Goal: Task Accomplishment & Management: Use online tool/utility

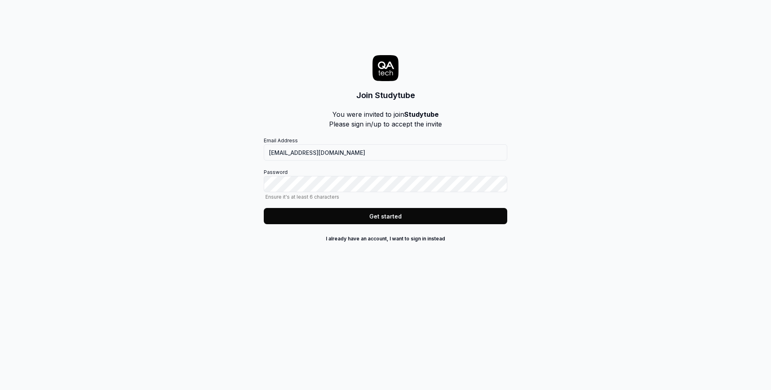
click at [437, 212] on button "Get started" at bounding box center [386, 216] width 244 height 16
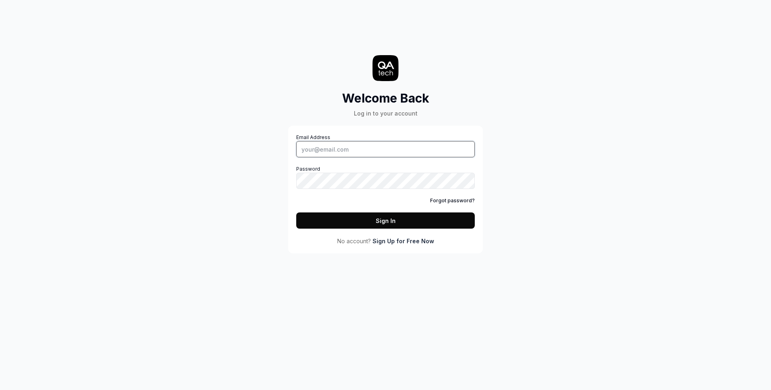
click at [378, 156] on input "Email Address" at bounding box center [385, 149] width 179 height 16
type input "[EMAIL_ADDRESS][DOMAIN_NAME]"
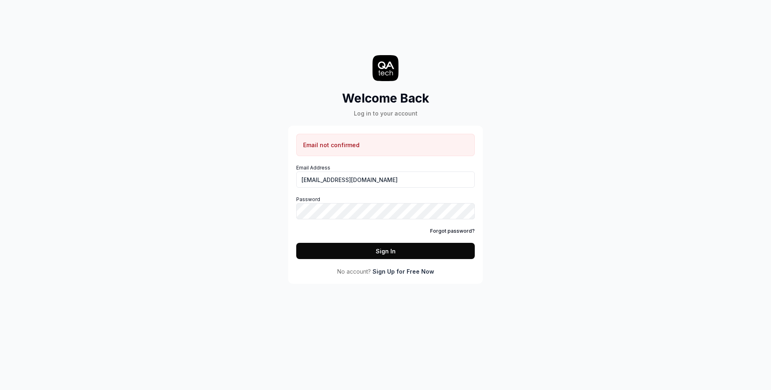
click at [48, 167] on div "Welcome Back Log in to your account Email not confirmed Email Address maksim.iu…" at bounding box center [385, 195] width 771 height 390
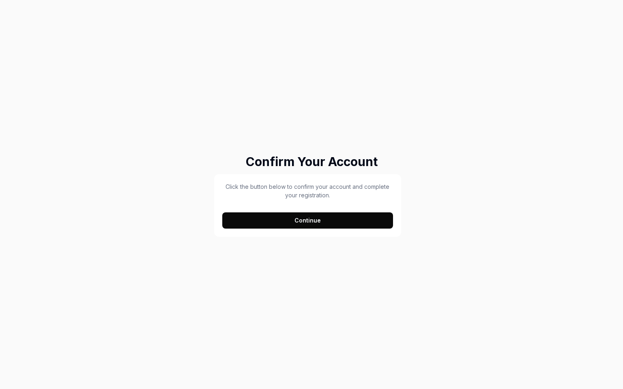
click at [355, 223] on button "Continue" at bounding box center [307, 220] width 171 height 16
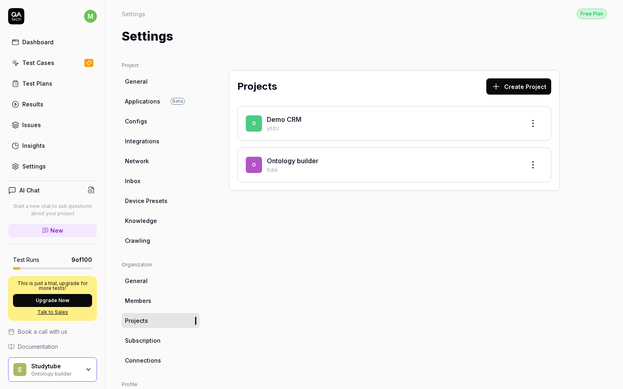
click at [297, 160] on link "Ontology builder" at bounding box center [293, 161] width 52 height 8
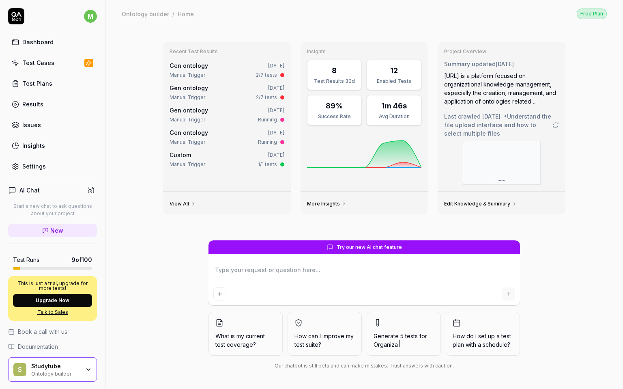
type textarea "*"
click at [42, 66] on div "Test Cases" at bounding box center [38, 62] width 32 height 9
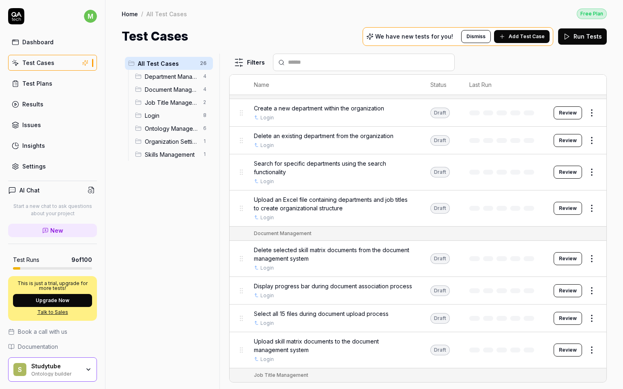
scroll to position [17, 0]
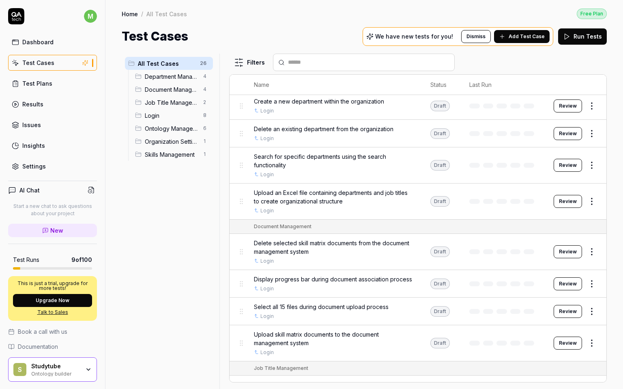
click at [338, 344] on span "Upload skill matrix documents to the document management system" at bounding box center [334, 338] width 160 height 17
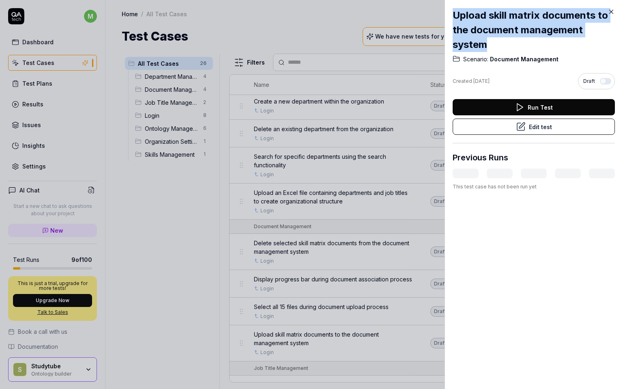
drag, startPoint x: 453, startPoint y: 17, endPoint x: 500, endPoint y: 39, distance: 52.0
click at [500, 39] on h2 "Upload skill matrix documents to the document management system" at bounding box center [534, 30] width 162 height 44
click at [613, 12] on icon at bounding box center [611, 11] width 7 height 7
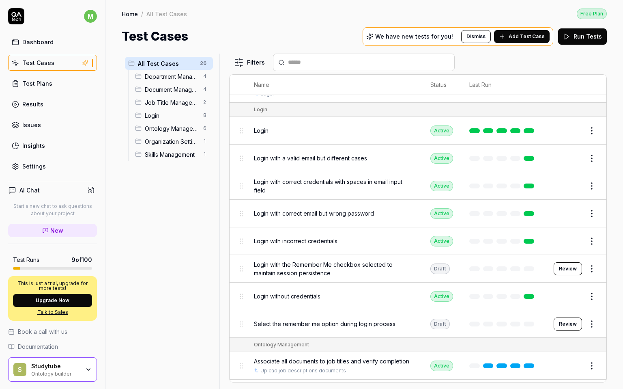
scroll to position [346, 0]
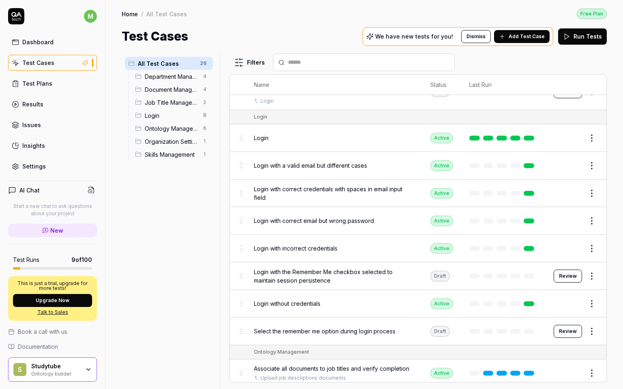
click at [337, 136] on div "Login" at bounding box center [334, 138] width 160 height 9
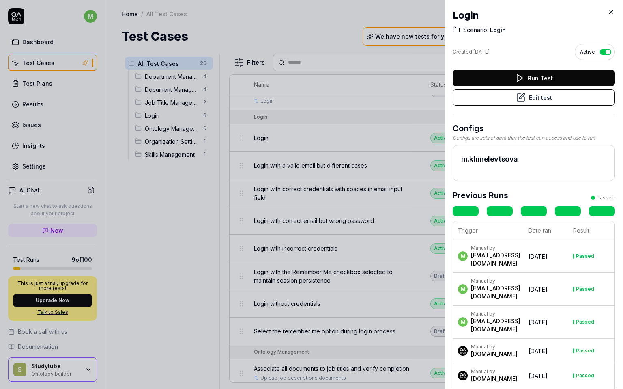
click at [524, 80] on icon at bounding box center [520, 78] width 10 height 10
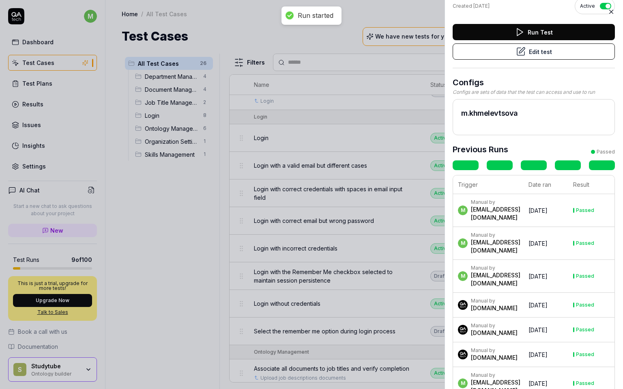
scroll to position [39, 0]
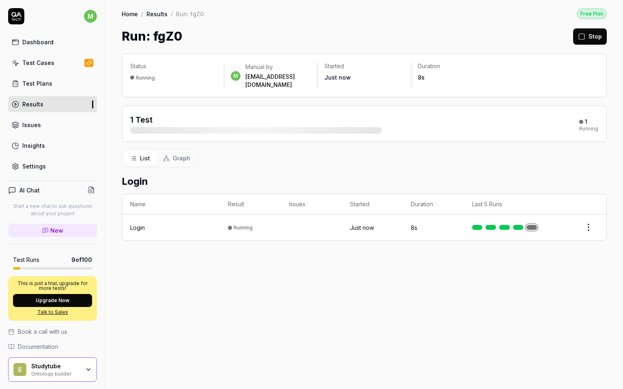
click at [50, 63] on div "Test Cases" at bounding box center [38, 62] width 32 height 9
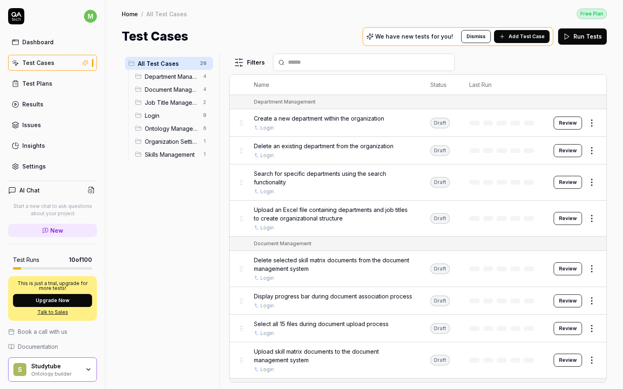
click at [48, 84] on div "Test Plans" at bounding box center [37, 83] width 30 height 9
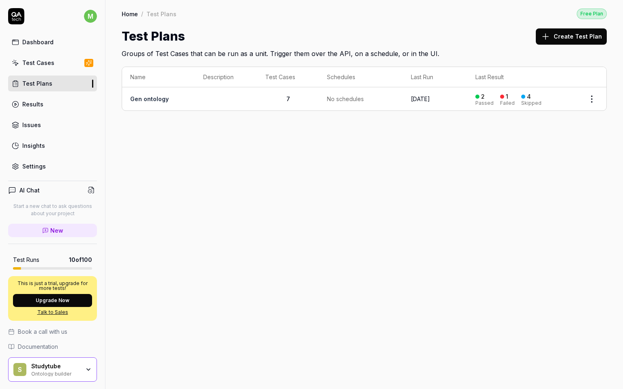
click at [149, 99] on link "Gen ontology" at bounding box center [149, 98] width 39 height 7
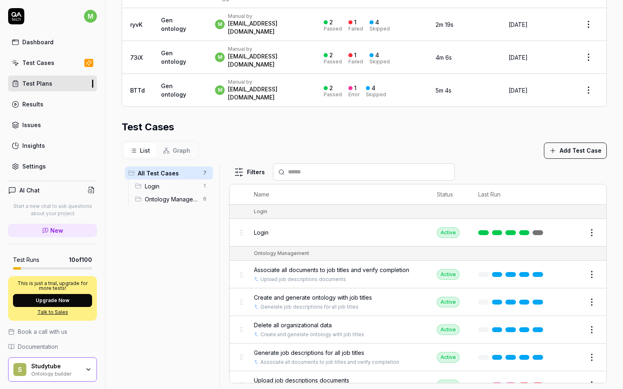
scroll to position [8, 0]
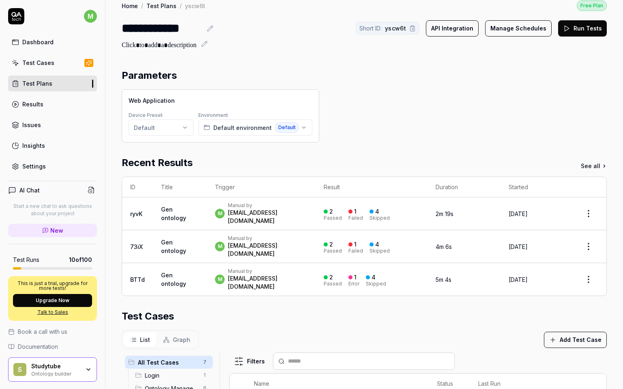
click at [246, 209] on div "Manual by" at bounding box center [268, 205] width 80 height 6
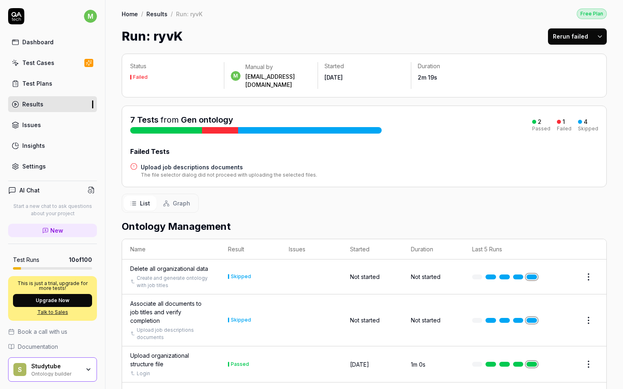
click at [565, 37] on button "Rerun failed" at bounding box center [570, 36] width 45 height 16
click at [595, 56] on div "Status Failed m Manual by [EMAIL_ADDRESS][DOMAIN_NAME] Started [DATE] Duration …" at bounding box center [364, 76] width 485 height 44
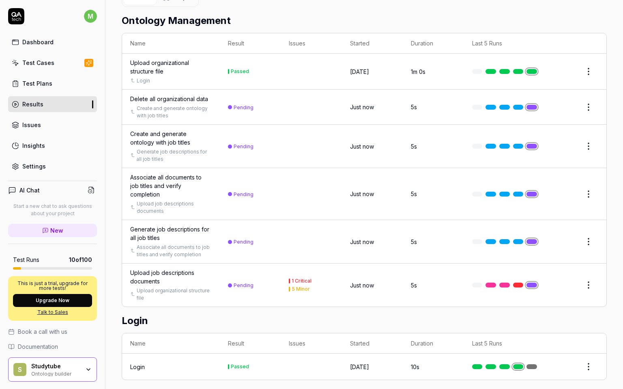
scroll to position [110, 0]
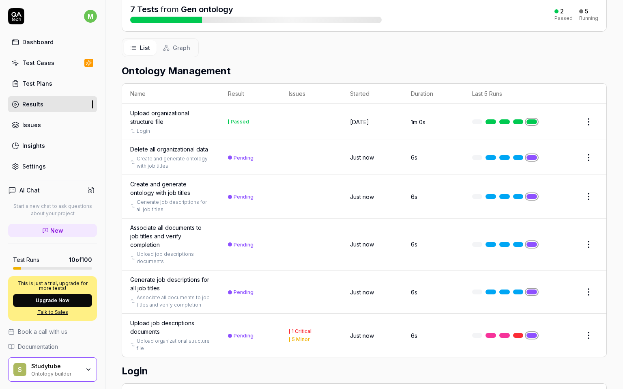
click at [193, 326] on div "Upload job descriptions documents" at bounding box center [171, 327] width 82 height 17
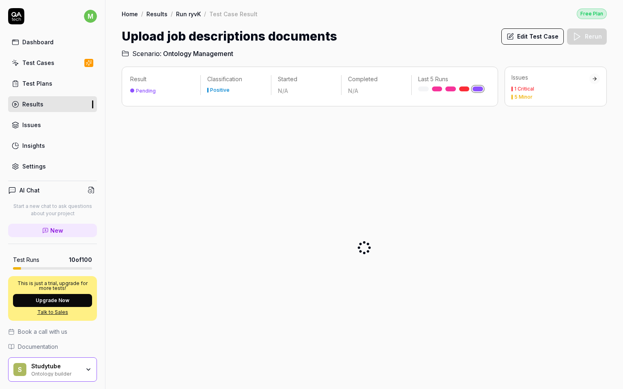
click at [50, 91] on link "Test Plans" at bounding box center [52, 83] width 89 height 16
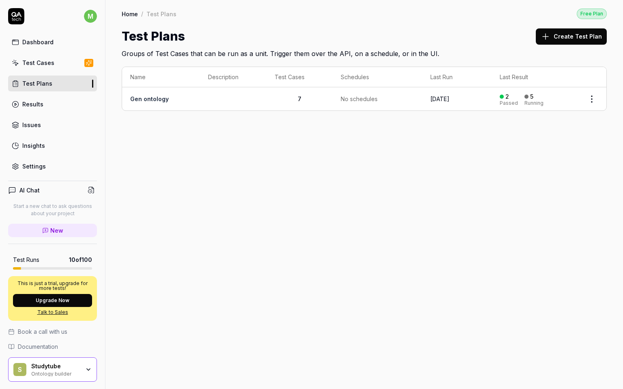
click at [49, 101] on link "Results" at bounding box center [52, 104] width 89 height 16
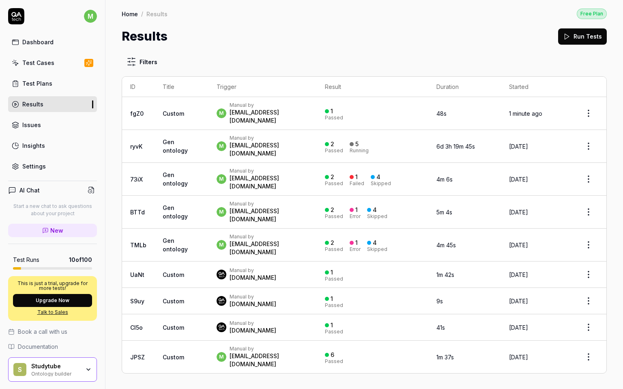
click at [170, 110] on span "Custom" at bounding box center [174, 113] width 22 height 7
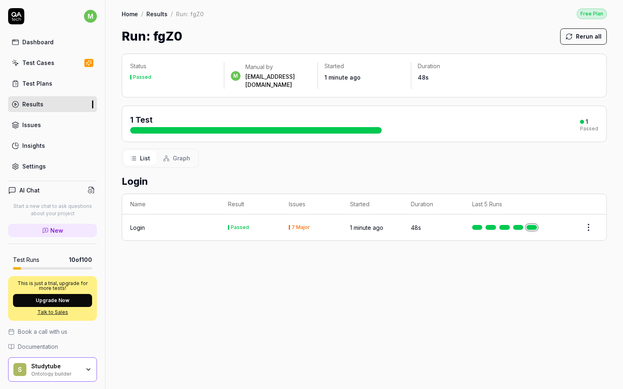
click at [142, 223] on div "Login" at bounding box center [137, 227] width 15 height 9
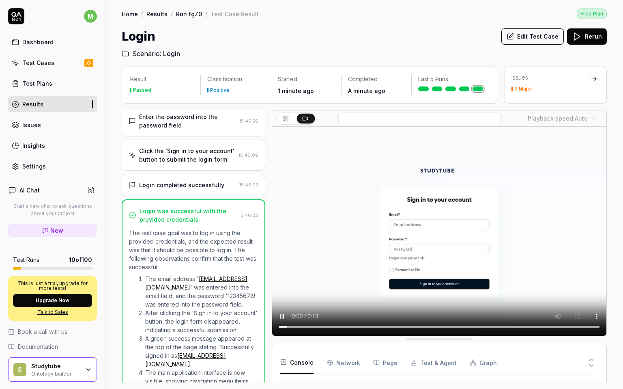
scroll to position [158, 0]
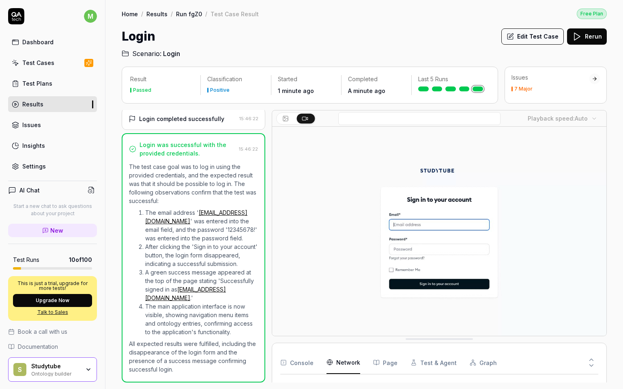
click at [343, 362] on Requests "Network" at bounding box center [344, 362] width 34 height 23
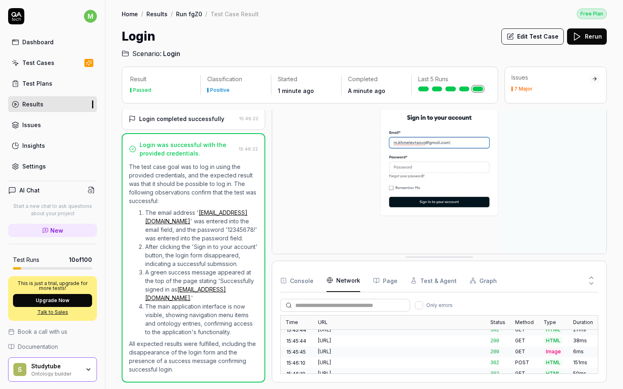
scroll to position [0, 0]
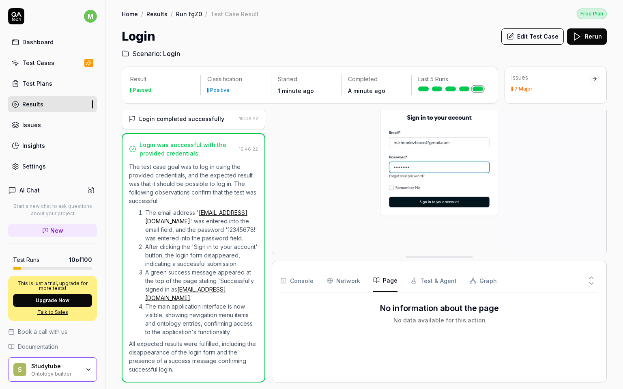
click at [378, 281] on button "Page" at bounding box center [385, 280] width 24 height 23
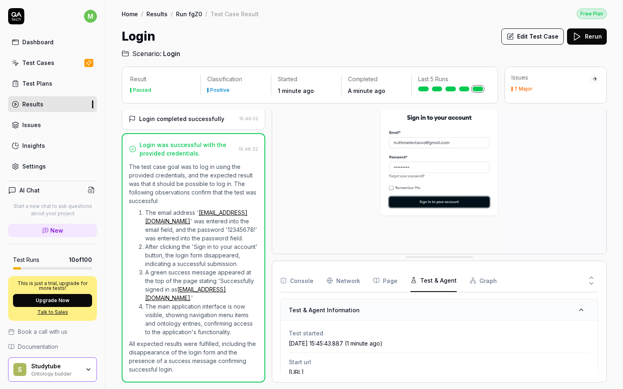
click at [420, 282] on button "Test & Agent" at bounding box center [434, 280] width 46 height 23
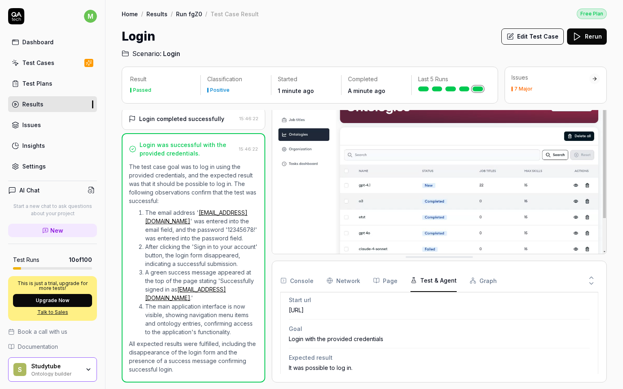
scroll to position [55, 0]
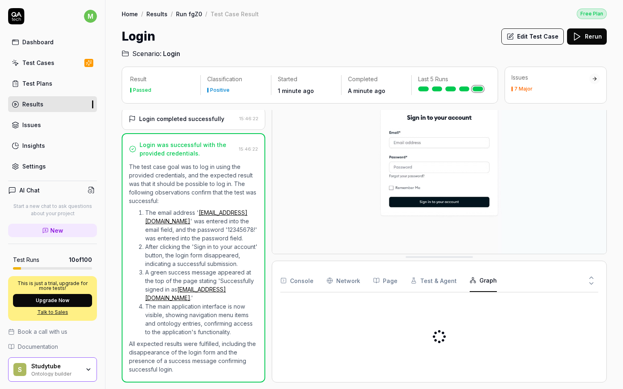
click at [470, 281] on icon "button" at bounding box center [473, 280] width 6 height 6
click at [521, 339] on div "L o g i n 48s Passed" at bounding box center [439, 336] width 318 height 75
click at [303, 284] on button "Console" at bounding box center [296, 280] width 33 height 23
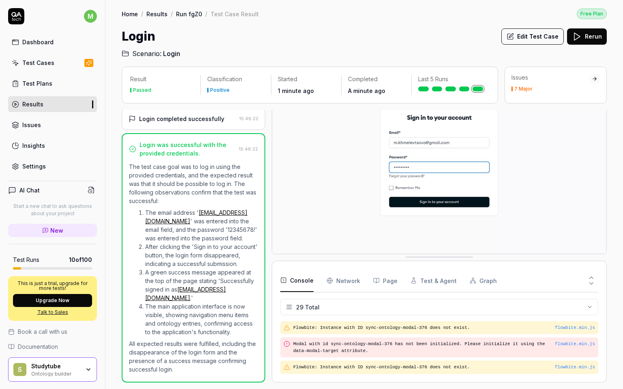
scroll to position [0, 0]
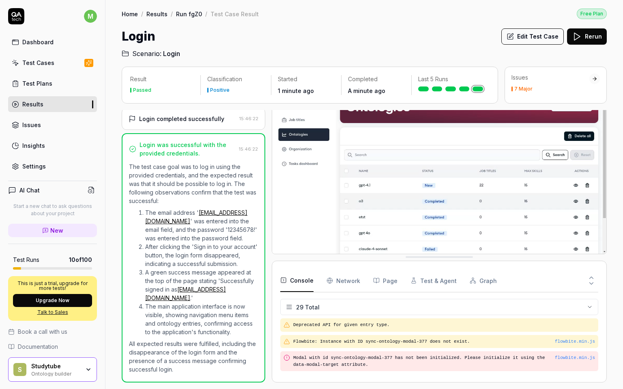
click at [332, 283] on Requests "Network" at bounding box center [344, 280] width 34 height 23
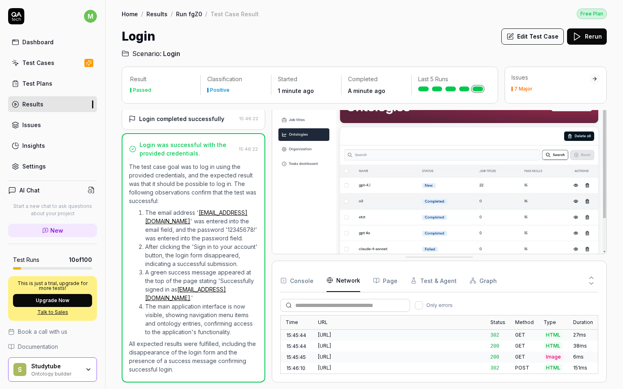
scroll to position [41, 0]
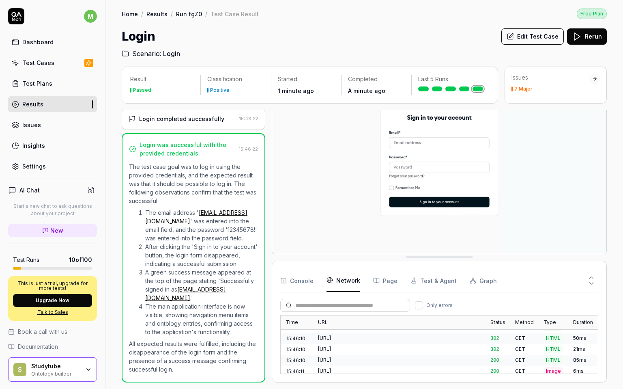
click at [522, 84] on div "Issues 7 Major" at bounding box center [551, 82] width 78 height 18
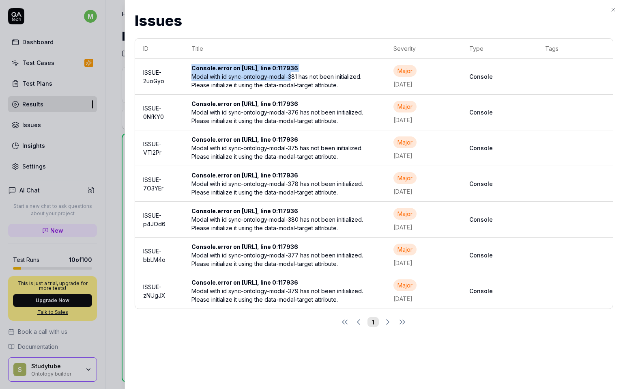
drag, startPoint x: 186, startPoint y: 65, endPoint x: 289, endPoint y: 100, distance: 109.2
click at [289, 95] on td "Console.error on [URL], line 0:117936 Modal with id sync-ontology-modal-381 has…" at bounding box center [284, 77] width 203 height 36
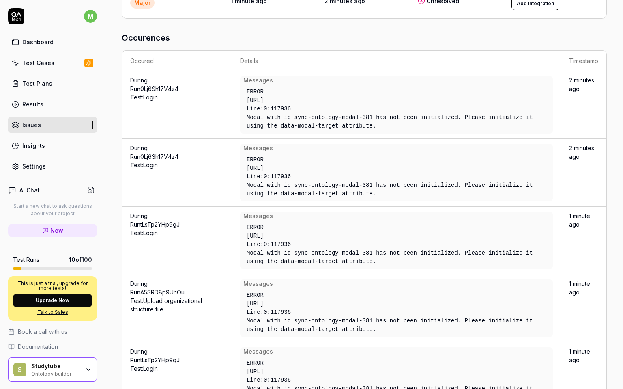
scroll to position [49, 0]
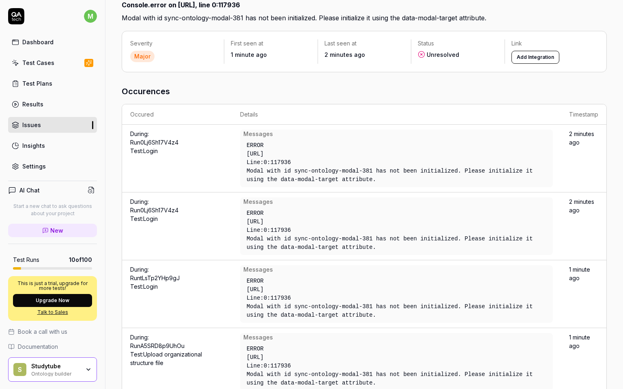
click at [45, 64] on div "Test Cases" at bounding box center [38, 62] width 32 height 9
